Goal: Navigation & Orientation: Find specific page/section

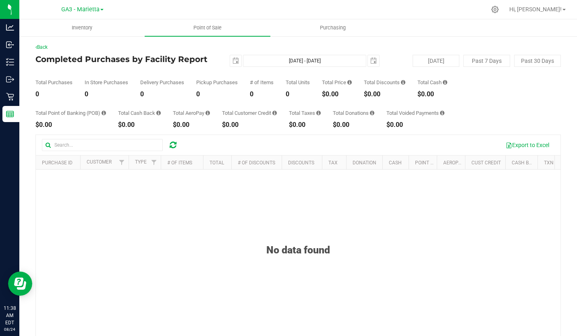
click at [95, 15] on div "GA3 - Marietta GA1 - [PERSON_NAME] GA2 - [GEOGRAPHIC_DATA] GA3 - [GEOGRAPHIC_DA…" at bounding box center [82, 9] width 118 height 12
click at [95, 10] on span "GA3 - Marietta" at bounding box center [80, 9] width 38 height 7
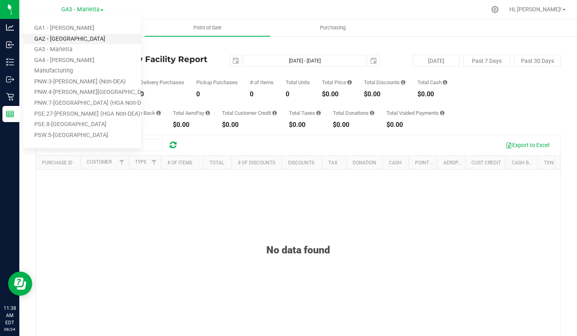
click at [84, 41] on link "GA2 - [GEOGRAPHIC_DATA]" at bounding box center [82, 39] width 118 height 11
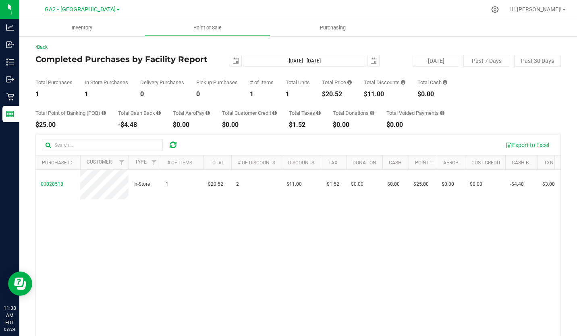
click at [95, 10] on span "GA2 - [GEOGRAPHIC_DATA]" at bounding box center [80, 9] width 71 height 7
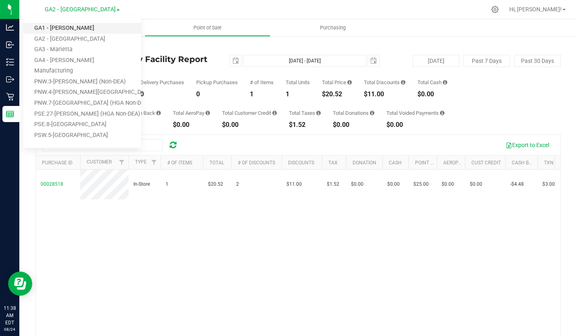
click at [81, 26] on link "GA1 - [PERSON_NAME]" at bounding box center [82, 28] width 118 height 11
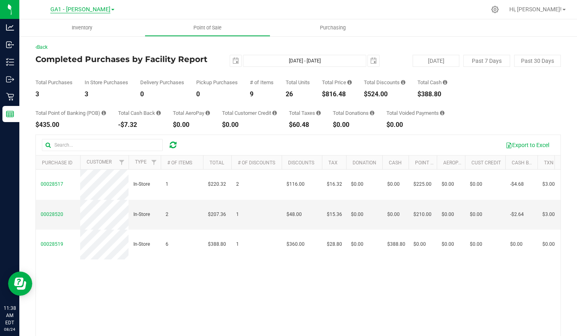
click at [95, 7] on span "GA1 - [PERSON_NAME]" at bounding box center [80, 9] width 60 height 7
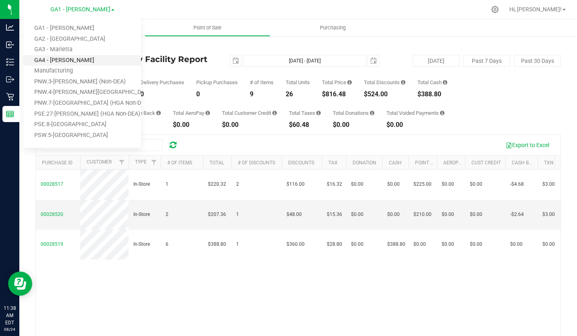
click at [74, 59] on link "GA4 - [PERSON_NAME]" at bounding box center [82, 60] width 118 height 11
